Goal: Task Accomplishment & Management: Complete application form

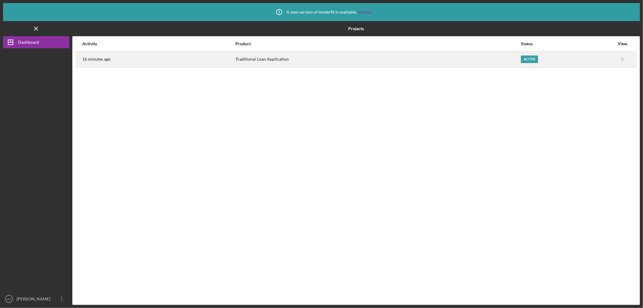
click at [526, 58] on div "Active" at bounding box center [529, 59] width 17 height 8
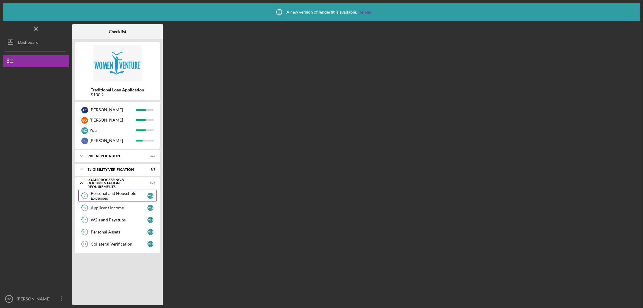
click at [113, 194] on div "Personal and Household Expenses" at bounding box center [119, 196] width 57 height 10
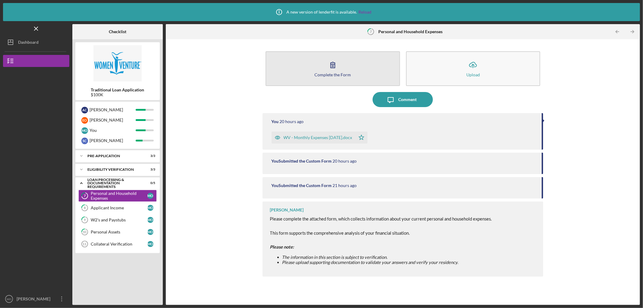
click at [339, 74] on div "Complete the Form" at bounding box center [332, 74] width 36 height 5
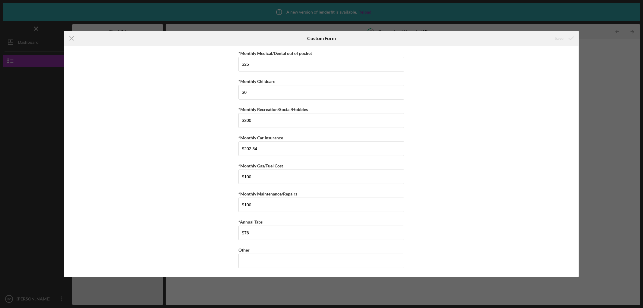
scroll to position [337, 0]
drag, startPoint x: 605, startPoint y: 83, endPoint x: 594, endPoint y: 87, distance: 11.6
click at [605, 83] on div "Icon/Menu Close Custom Form Save *Monthly Rent $2,562.1 *Monthly Renter's Insur…" at bounding box center [321, 154] width 643 height 308
click at [71, 38] on line at bounding box center [72, 38] width 4 height 4
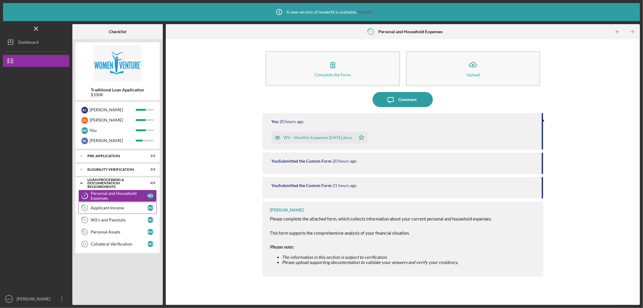
click at [114, 209] on div "Applicant Income" at bounding box center [119, 207] width 57 height 5
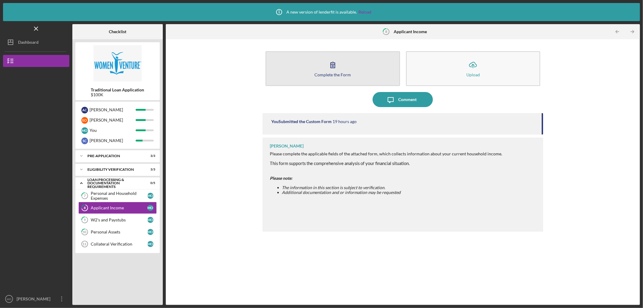
click at [325, 68] on button "Complete the Form Form" at bounding box center [333, 68] width 134 height 35
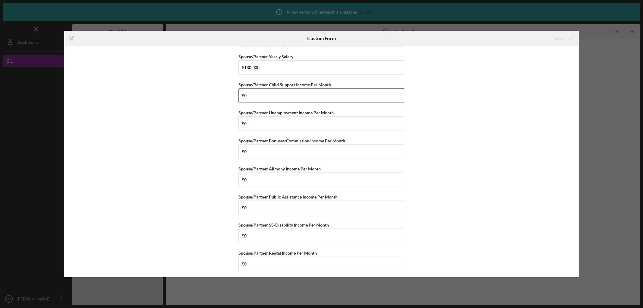
scroll to position [344, 0]
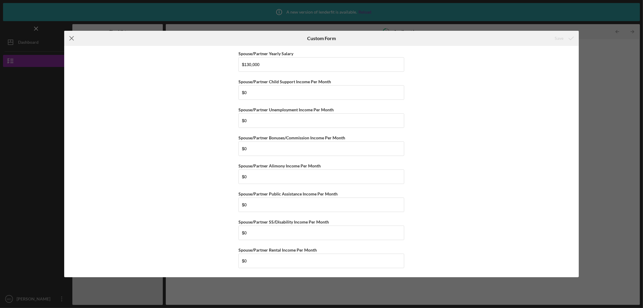
click at [70, 38] on icon "Icon/Menu Close" at bounding box center [71, 38] width 15 height 15
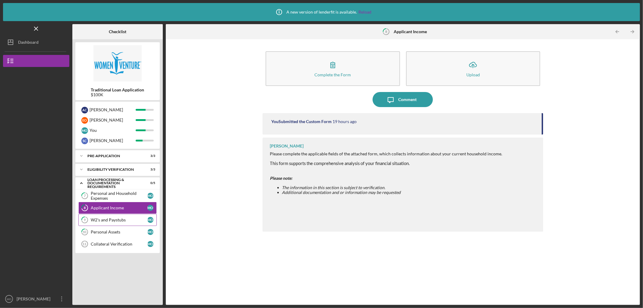
click at [124, 220] on div "W2's and Paystubs" at bounding box center [119, 219] width 57 height 5
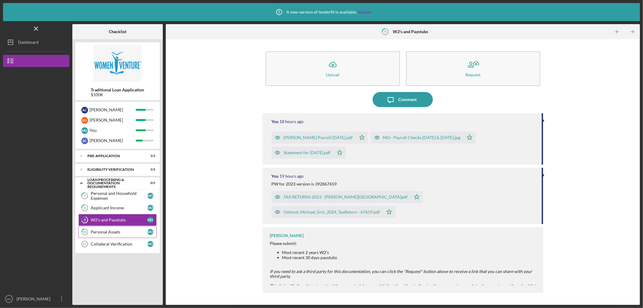
click at [106, 230] on div "Personal Assets" at bounding box center [119, 231] width 57 height 5
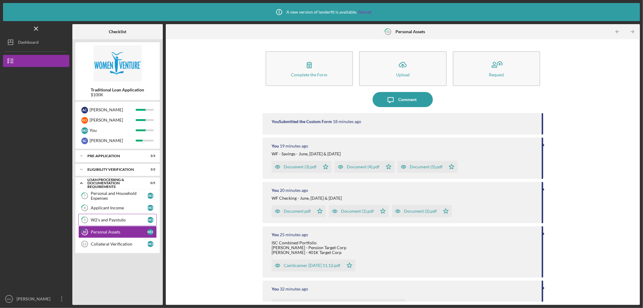
click at [124, 219] on div "W2's and Paystubs" at bounding box center [119, 219] width 57 height 5
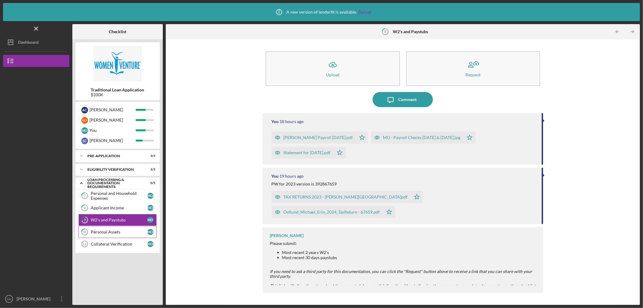
click at [115, 232] on div "Personal Assets" at bounding box center [119, 231] width 57 height 5
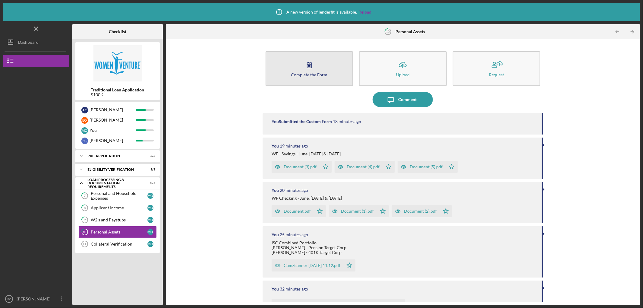
click at [320, 72] on div "Complete the Form" at bounding box center [309, 74] width 36 height 5
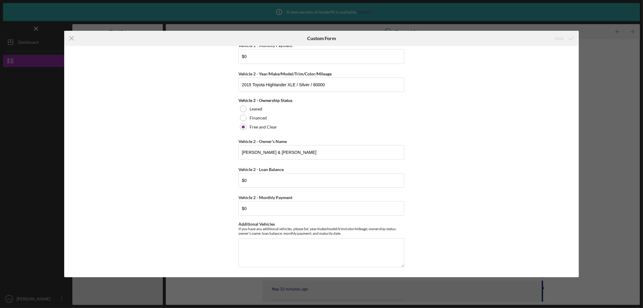
scroll to position [1737, 0]
click at [72, 40] on icon "Icon/Menu Close" at bounding box center [71, 38] width 15 height 15
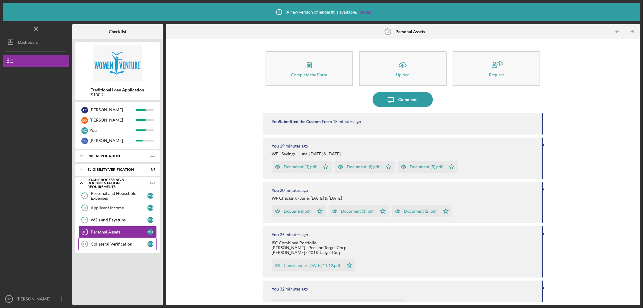
click at [122, 246] on div "Collateral Verification" at bounding box center [119, 244] width 57 height 5
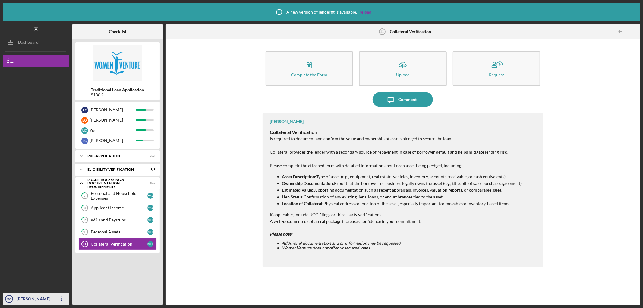
click at [17, 297] on div "[PERSON_NAME]" at bounding box center [34, 300] width 39 height 14
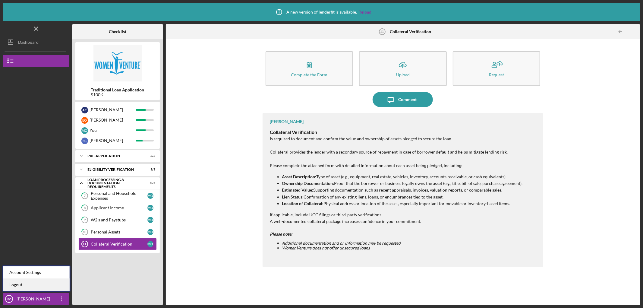
click at [16, 285] on link "Logout" at bounding box center [36, 285] width 66 height 12
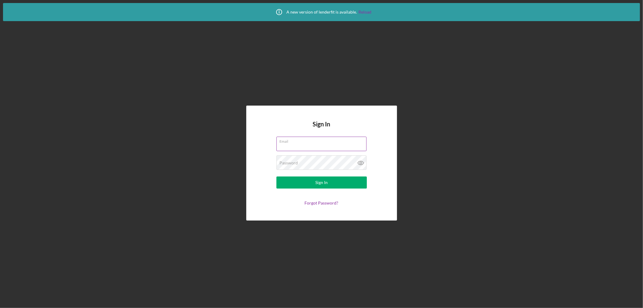
click at [318, 143] on label "Email" at bounding box center [323, 140] width 87 height 7
click at [318, 143] on input "Email" at bounding box center [321, 144] width 90 height 14
type input "[PERSON_NAME][EMAIL_ADDRESS][DOMAIN_NAME]"
click at [276, 176] on button "Sign In" at bounding box center [321, 182] width 90 height 12
